Goal: Find contact information: Find contact information

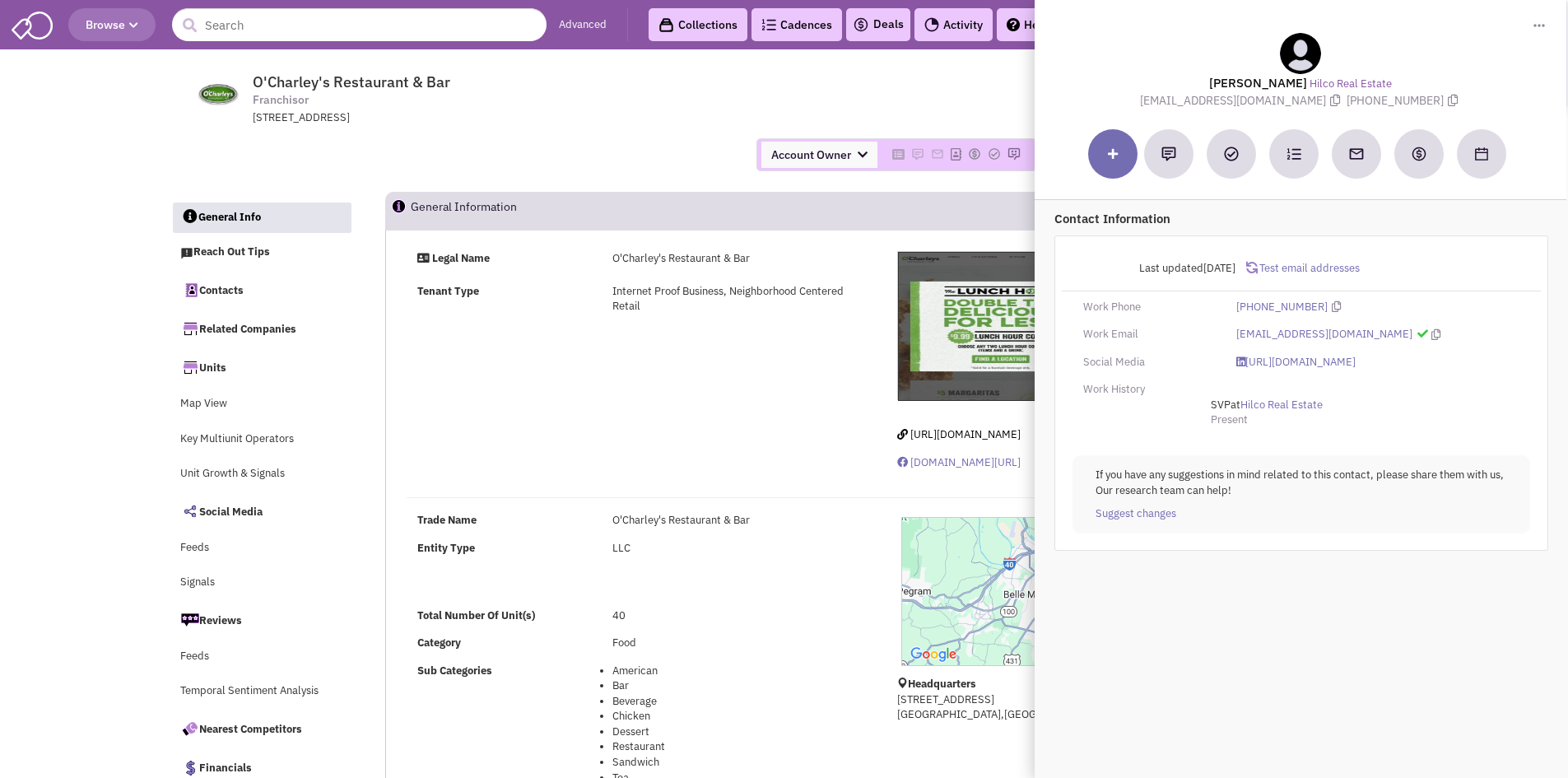
select select
drag, startPoint x: 0, startPoint y: 0, endPoint x: 209, endPoint y: 18, distance: 209.8
click at [211, 18] on input "text" at bounding box center [359, 25] width 375 height 33
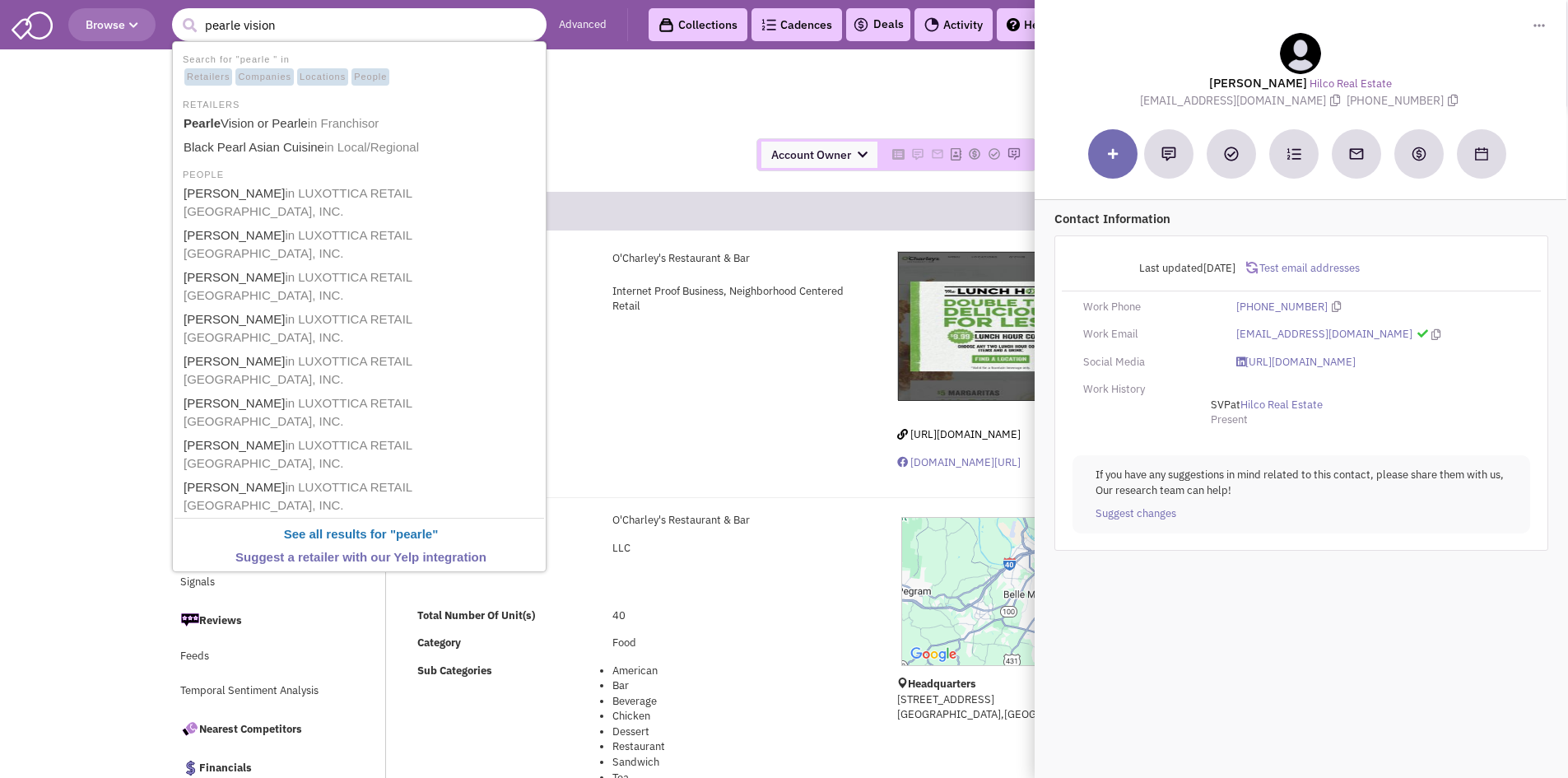
type input "pearle vision"
click at [177, 13] on button "submit" at bounding box center [189, 25] width 25 height 25
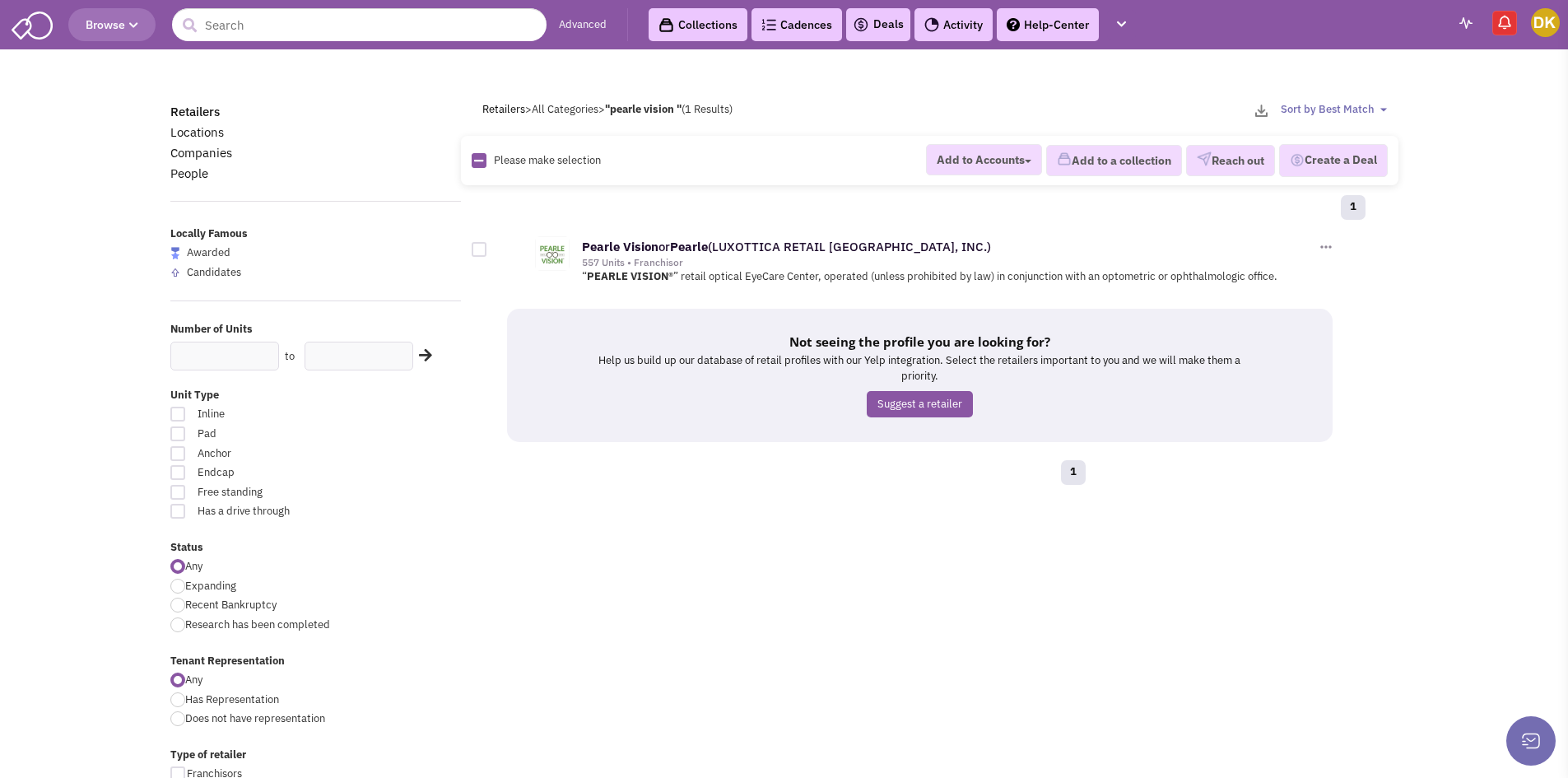
click at [789, 238] on div "Pearle Vision or Pearle (LUXOTTICA RETAIL NORTH AMERICA, INC.) 557 Units • Fran…" at bounding box center [920, 258] width 829 height 66
click at [794, 239] on link "Pearle Vision or Pearle (LUXOTTICA RETAIL NORTH AMERICA, INC.)" at bounding box center [787, 246] width 409 height 15
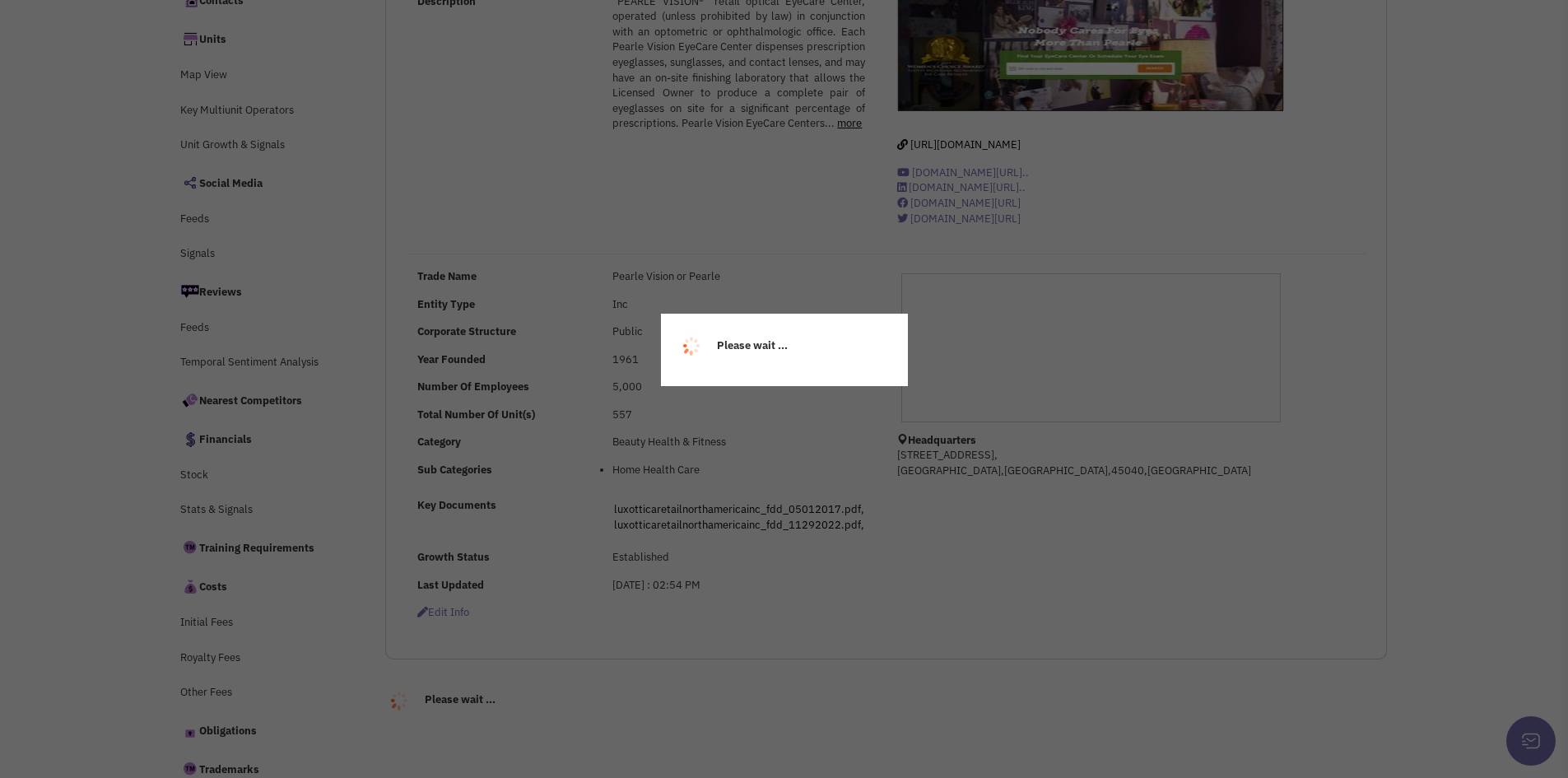
select select
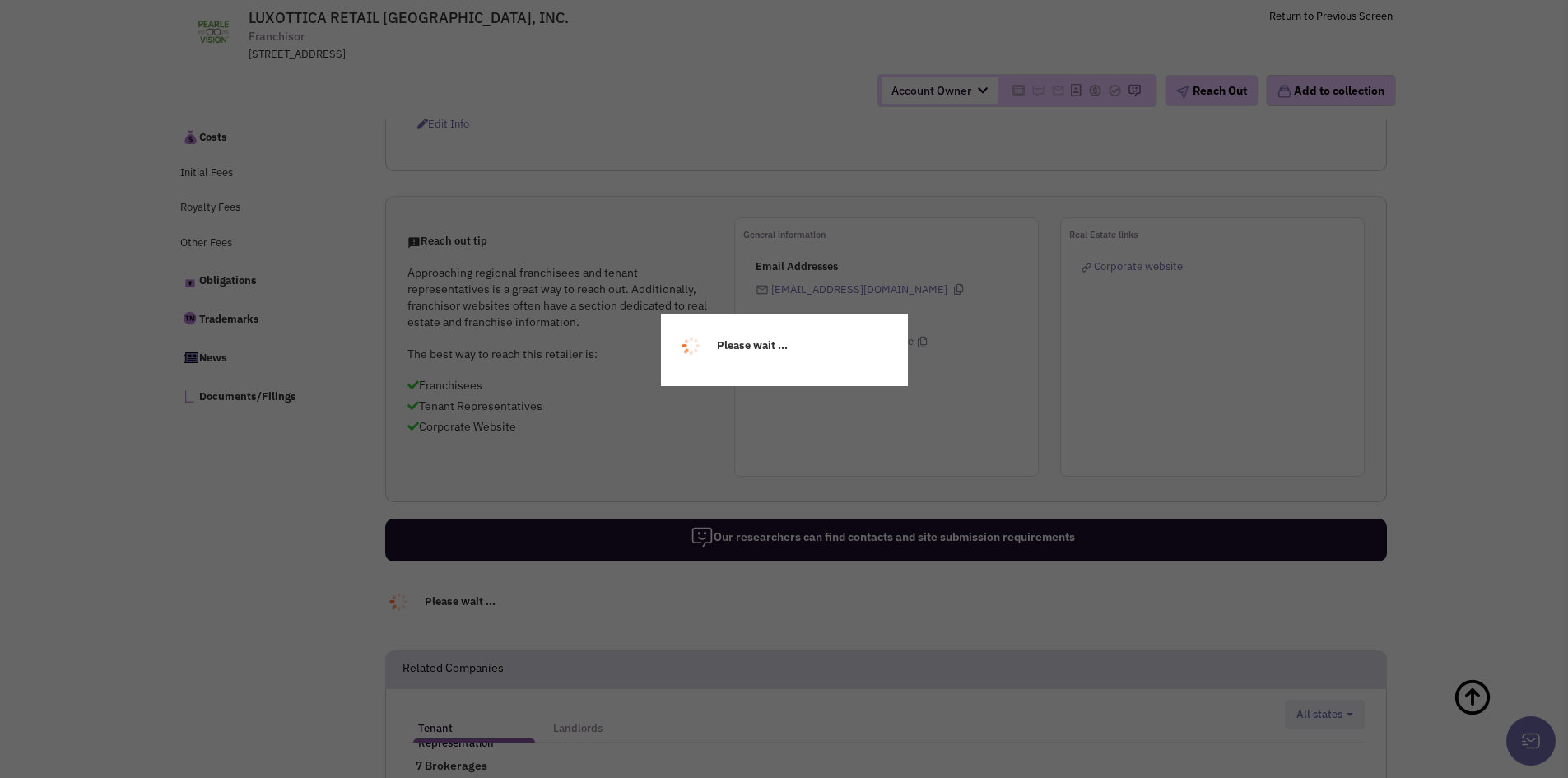
select select
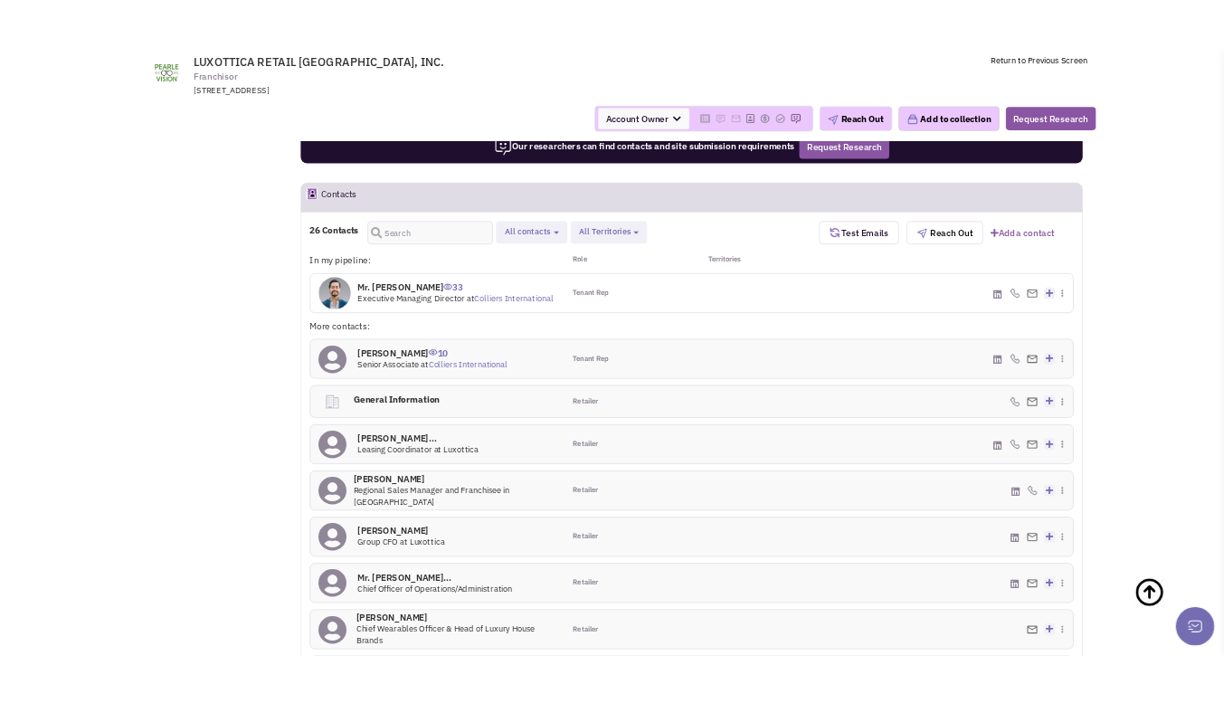
scroll to position [1217, 0]
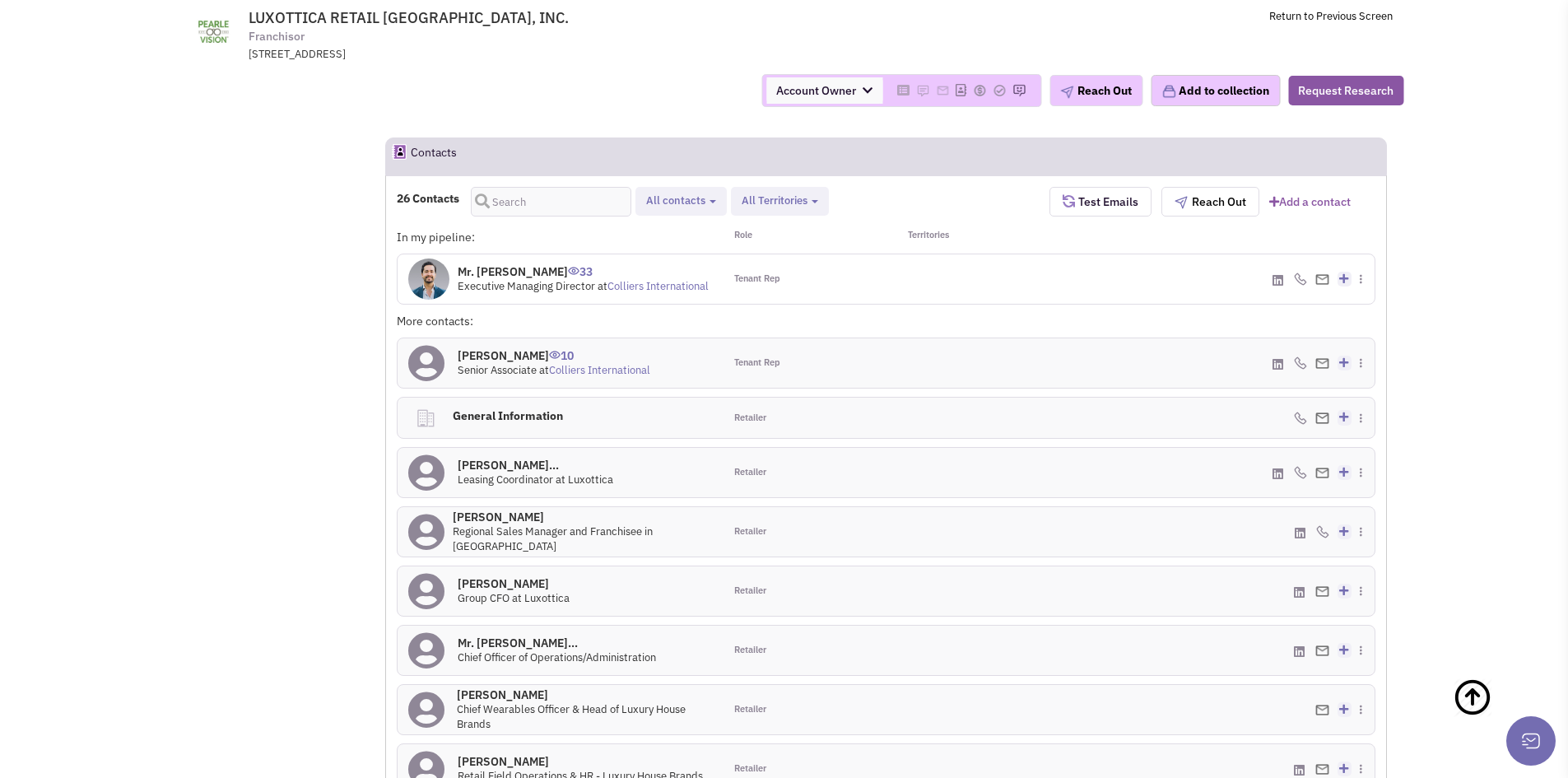
click at [531, 277] on h4 "Mr. [PERSON_NAME] 33" at bounding box center [583, 272] width 251 height 15
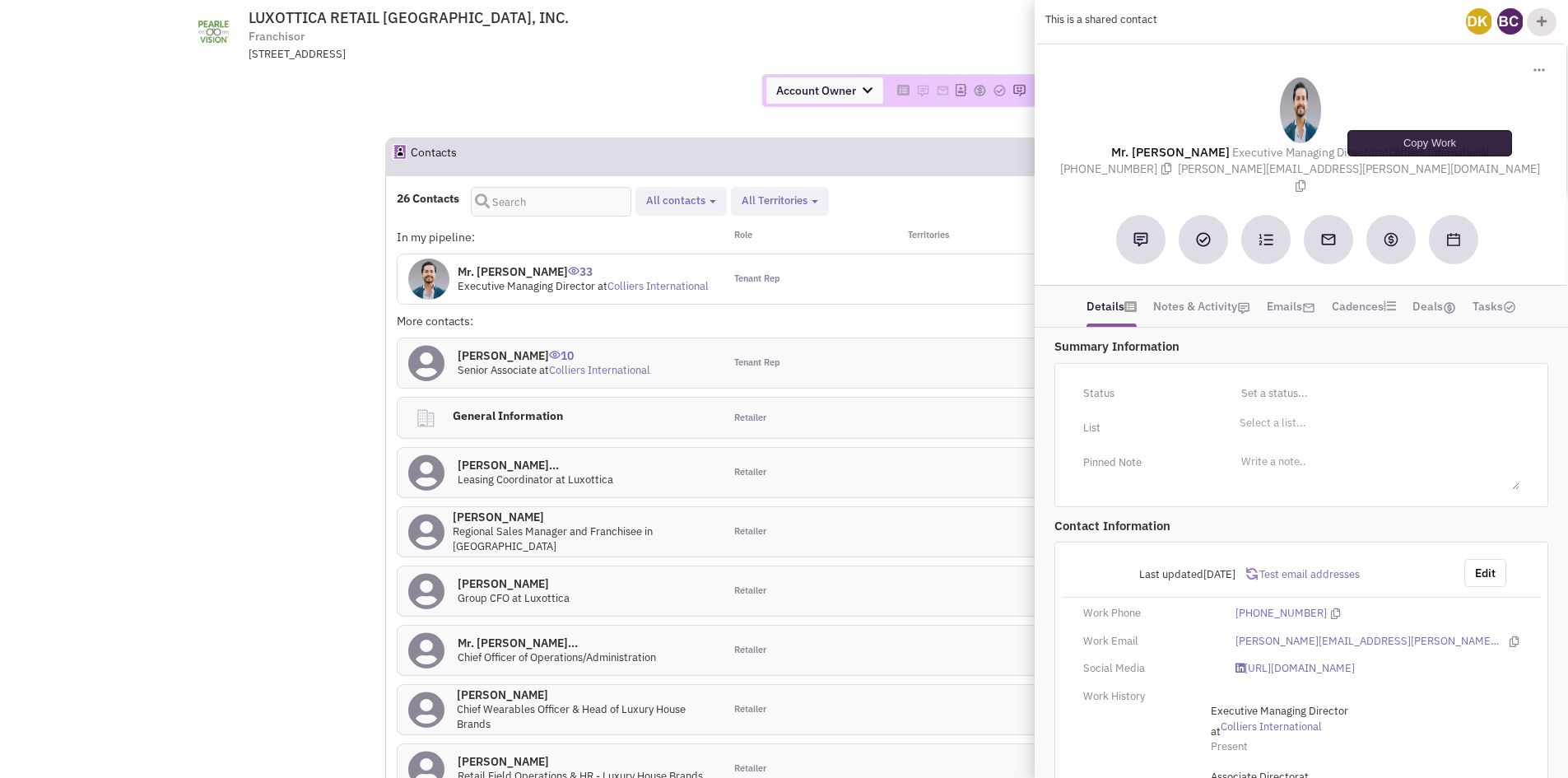
click at [1305, 180] on icon at bounding box center [1300, 186] width 10 height 12
click at [1510, 23] on img at bounding box center [1510, 21] width 26 height 26
